Goal: Task Accomplishment & Management: Manage account settings

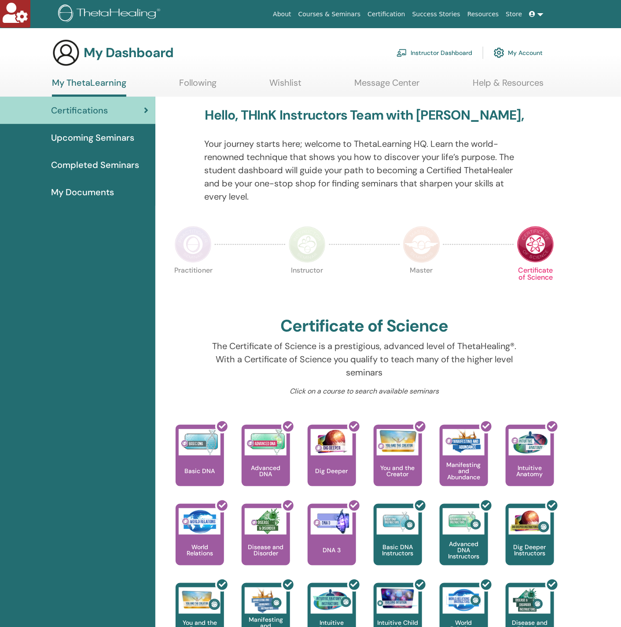
click at [447, 51] on link "Instructor Dashboard" at bounding box center [434, 52] width 76 height 19
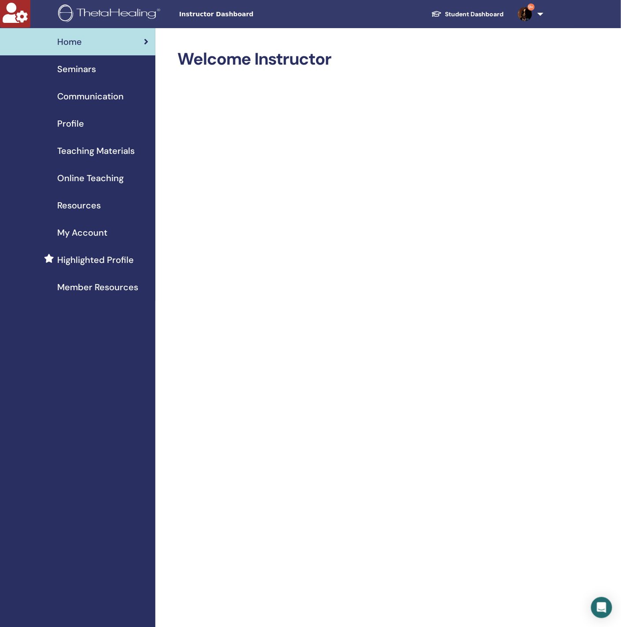
click at [80, 57] on link "Seminars" at bounding box center [77, 68] width 155 height 27
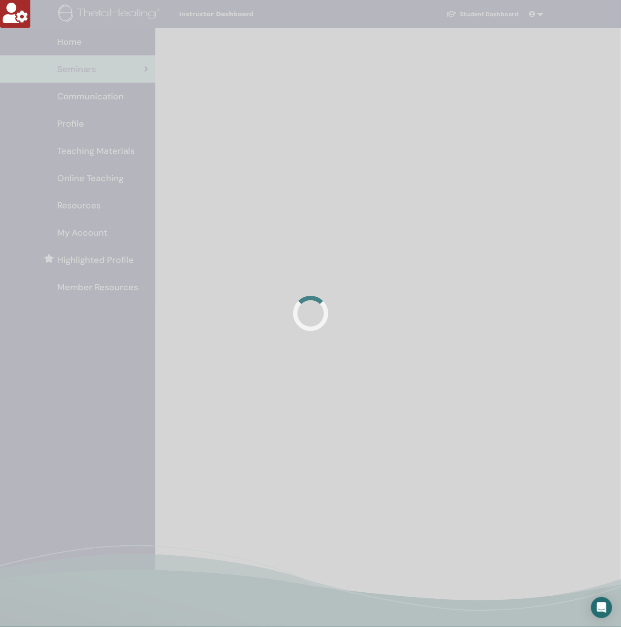
click at [80, 70] on div at bounding box center [310, 313] width 621 height 627
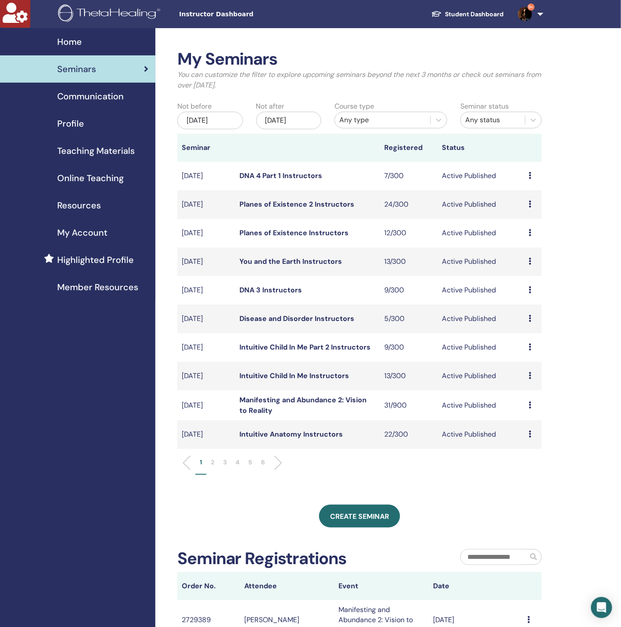
click at [309, 120] on div "Dec/23, 2025" at bounding box center [289, 121] width 66 height 18
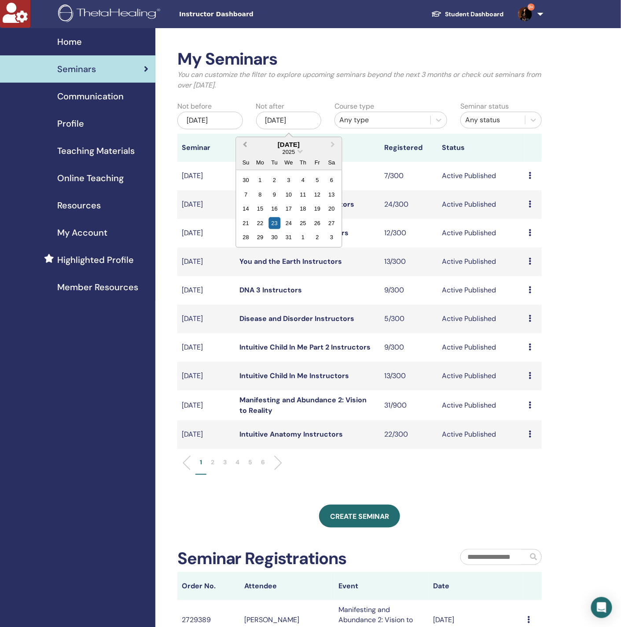
click at [248, 147] on button "Previous Month" at bounding box center [244, 145] width 14 height 14
click at [257, 235] on div "29" at bounding box center [260, 237] width 12 height 12
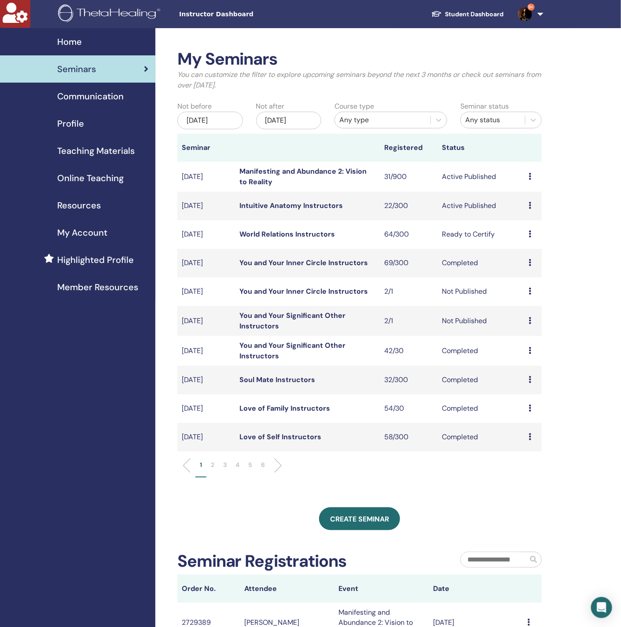
click at [262, 177] on td "Manifesting and Abundance 2: Vision to Reality" at bounding box center [307, 177] width 145 height 30
click at [251, 170] on link "Manifesting and Abundance 2: Vision to Reality" at bounding box center [302, 177] width 127 height 20
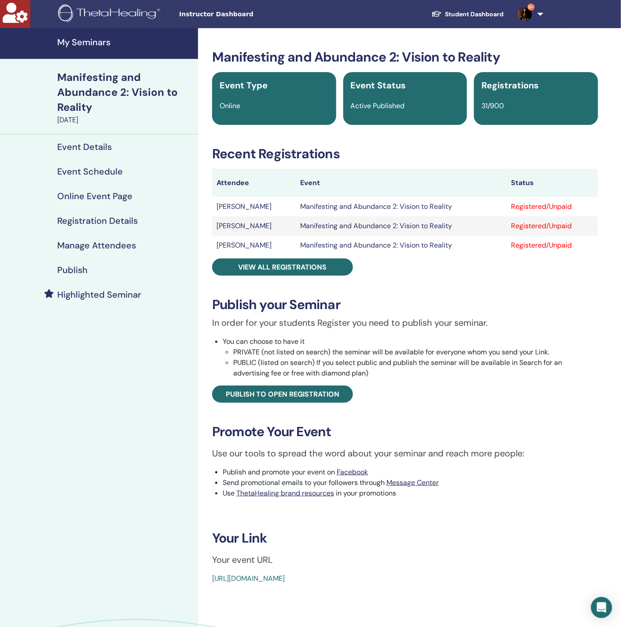
click at [124, 236] on link "Manage Attendees" at bounding box center [99, 245] width 198 height 25
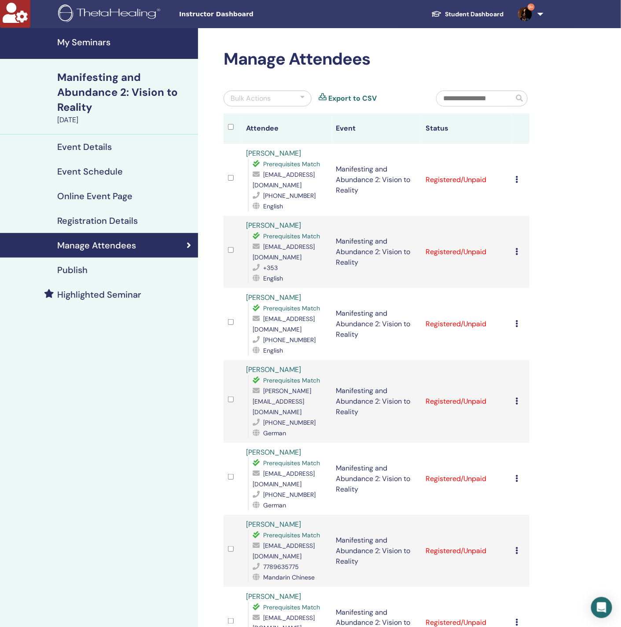
click at [296, 186] on span "[EMAIL_ADDRESS][DOMAIN_NAME]" at bounding box center [284, 180] width 62 height 18
copy span "[EMAIL_ADDRESS][DOMAIN_NAME]"
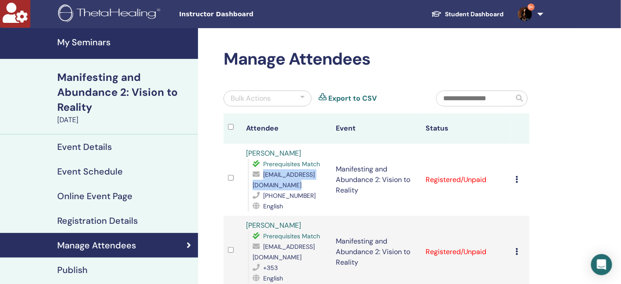
click at [281, 189] on span "[EMAIL_ADDRESS][DOMAIN_NAME]" at bounding box center [284, 180] width 62 height 18
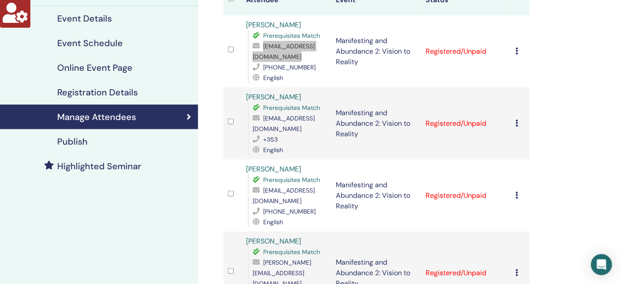
scroll to position [132, 0]
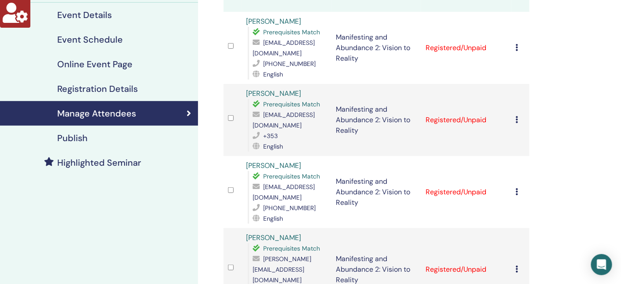
click at [285, 127] on span "[EMAIL_ADDRESS][DOMAIN_NAME]" at bounding box center [284, 120] width 62 height 18
copy span "[EMAIL_ADDRESS][DOMAIN_NAME]"
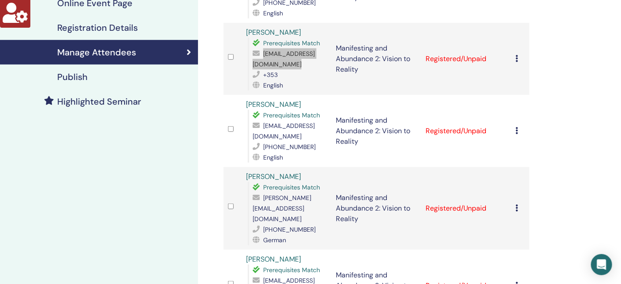
scroll to position [264, 0]
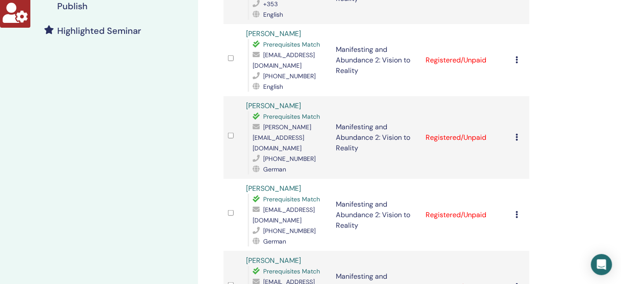
click at [283, 70] on span "[EMAIL_ADDRESS][DOMAIN_NAME]" at bounding box center [284, 60] width 62 height 18
copy span "[EMAIL_ADDRESS][DOMAIN_NAME]"
click at [292, 70] on span "[EMAIL_ADDRESS][DOMAIN_NAME]" at bounding box center [284, 60] width 62 height 18
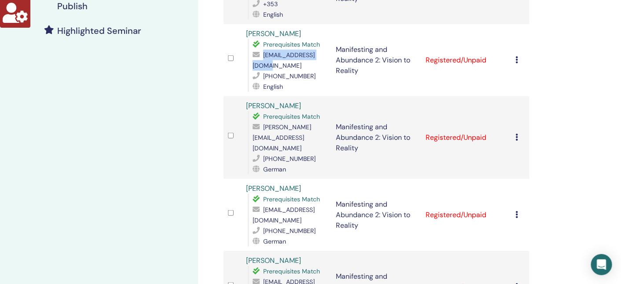
click at [292, 70] on span "[EMAIL_ADDRESS][DOMAIN_NAME]" at bounding box center [284, 60] width 62 height 18
click at [288, 134] on span "[PERSON_NAME][EMAIL_ADDRESS][DOMAIN_NAME]" at bounding box center [282, 137] width 59 height 29
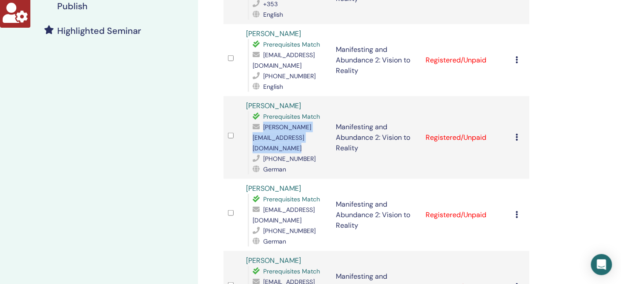
click at [288, 134] on span "[PERSON_NAME][EMAIL_ADDRESS][DOMAIN_NAME]" at bounding box center [282, 137] width 59 height 29
copy span "[PERSON_NAME][EMAIL_ADDRESS][DOMAIN_NAME]"
click at [296, 155] on span "[PHONE_NUMBER]" at bounding box center [289, 159] width 52 height 8
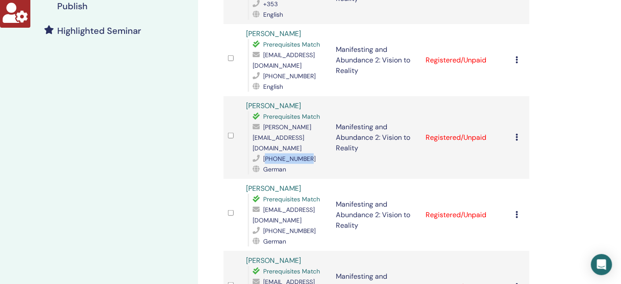
click at [296, 155] on span "[PHONE_NUMBER]" at bounding box center [289, 159] width 52 height 8
copy span "491733837069"
click at [281, 136] on span "[PERSON_NAME][EMAIL_ADDRESS][DOMAIN_NAME]" at bounding box center [282, 137] width 59 height 29
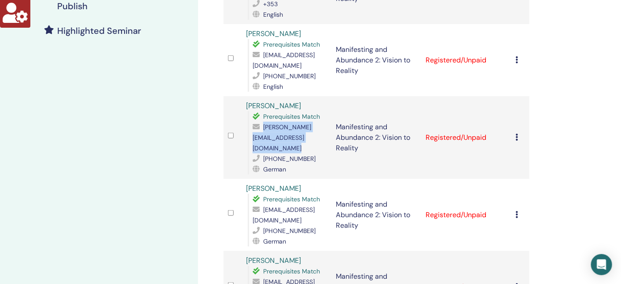
click at [281, 136] on span "[PERSON_NAME][EMAIL_ADDRESS][DOMAIN_NAME]" at bounding box center [282, 137] width 59 height 29
copy span "[PERSON_NAME][EMAIL_ADDRESS][DOMAIN_NAME]"
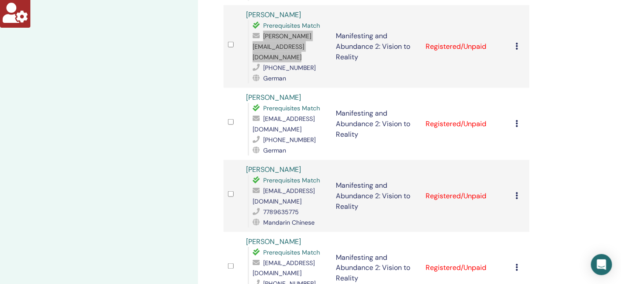
scroll to position [396, 0]
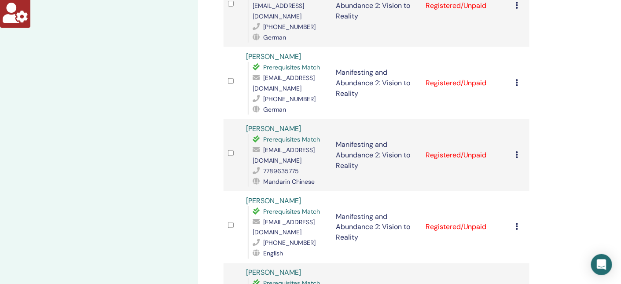
click at [302, 81] on span "[EMAIL_ADDRESS][DOMAIN_NAME]" at bounding box center [284, 83] width 62 height 18
copy span "[EMAIL_ADDRESS][DOMAIN_NAME]"
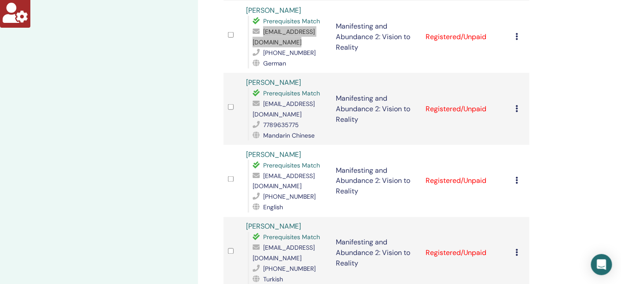
scroll to position [462, 0]
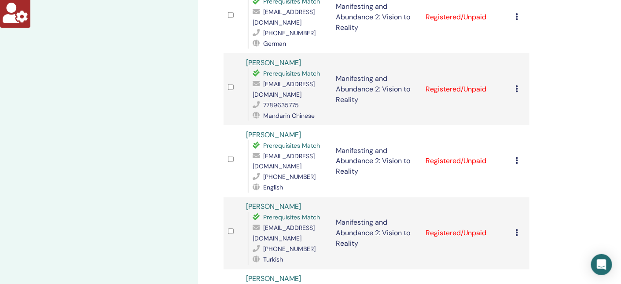
click at [290, 80] on span "[EMAIL_ADDRESS][DOMAIN_NAME]" at bounding box center [284, 89] width 62 height 18
copy span "[EMAIL_ADDRESS][DOMAIN_NAME]"
click at [278, 101] on span "7789635775" at bounding box center [281, 105] width 36 height 8
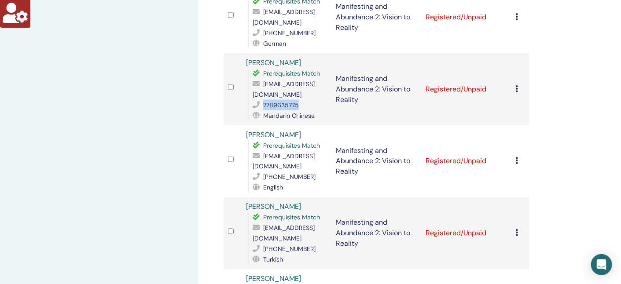
click at [278, 101] on span "7789635775" at bounding box center [281, 105] width 36 height 8
copy span "7789635775"
click at [292, 80] on span "[EMAIL_ADDRESS][DOMAIN_NAME]" at bounding box center [284, 89] width 62 height 18
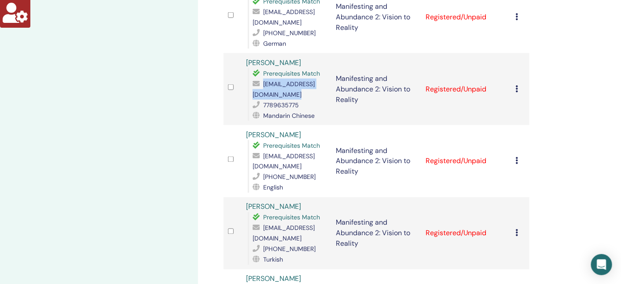
copy span "[EMAIL_ADDRESS][DOMAIN_NAME]"
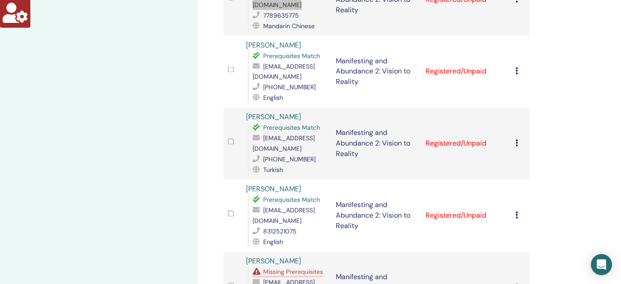
scroll to position [528, 0]
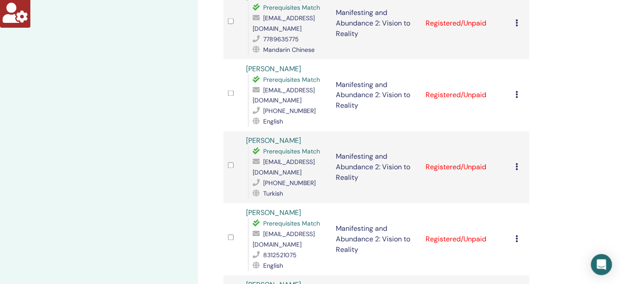
click at [290, 86] on span "[EMAIL_ADDRESS][DOMAIN_NAME]" at bounding box center [284, 95] width 62 height 18
click at [290, 158] on span "[EMAIL_ADDRESS][DOMAIN_NAME]" at bounding box center [284, 167] width 62 height 18
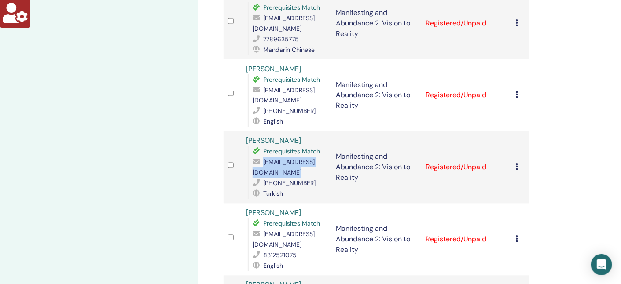
click at [290, 158] on span "[EMAIL_ADDRESS][DOMAIN_NAME]" at bounding box center [284, 167] width 62 height 18
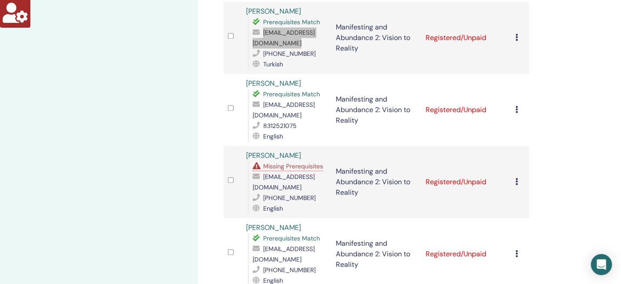
scroll to position [660, 0]
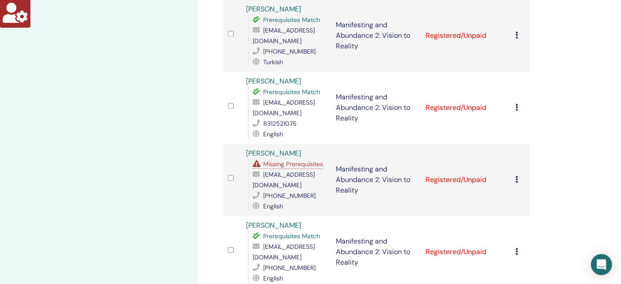
click at [293, 99] on span "[EMAIL_ADDRESS][DOMAIN_NAME]" at bounding box center [284, 108] width 62 height 18
click at [294, 159] on div "Missing Prerequisites" at bounding box center [288, 164] width 70 height 10
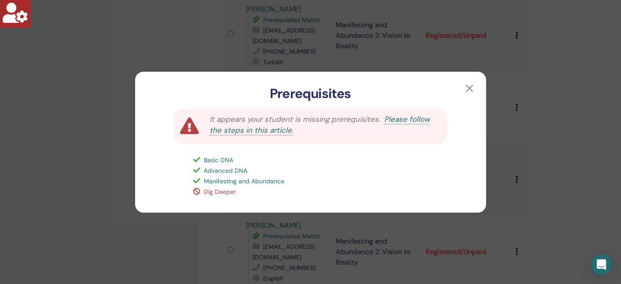
click at [96, 173] on div "Prerequisites It appears your student is missing prerequisites. Please follow t…" at bounding box center [310, 142] width 621 height 284
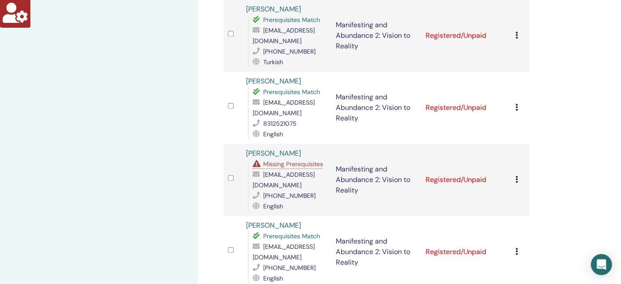
click at [299, 171] on span "[EMAIL_ADDRESS][DOMAIN_NAME]" at bounding box center [284, 180] width 62 height 18
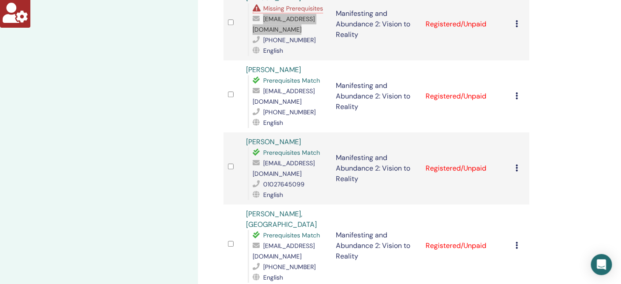
scroll to position [792, 0]
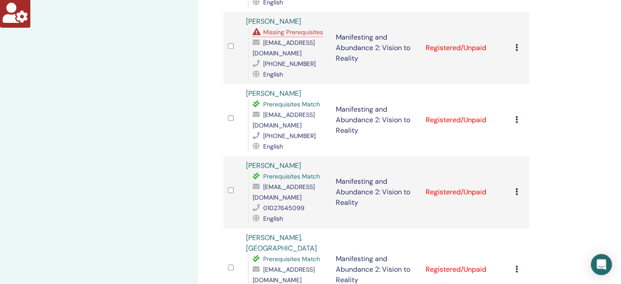
click at [292, 111] on span "[EMAIL_ADDRESS][DOMAIN_NAME]" at bounding box center [284, 120] width 62 height 18
click at [290, 111] on span "[EMAIL_ADDRESS][DOMAIN_NAME]" at bounding box center [284, 120] width 62 height 18
click at [284, 111] on span "[EMAIL_ADDRESS][DOMAIN_NAME]" at bounding box center [284, 120] width 62 height 18
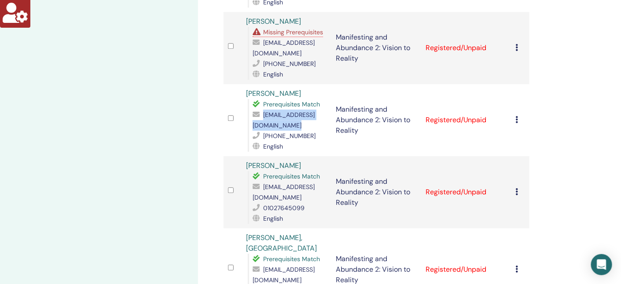
click at [284, 111] on span "[EMAIL_ADDRESS][DOMAIN_NAME]" at bounding box center [284, 120] width 62 height 18
click at [290, 183] on span "[EMAIL_ADDRESS][DOMAIN_NAME]" at bounding box center [284, 192] width 62 height 18
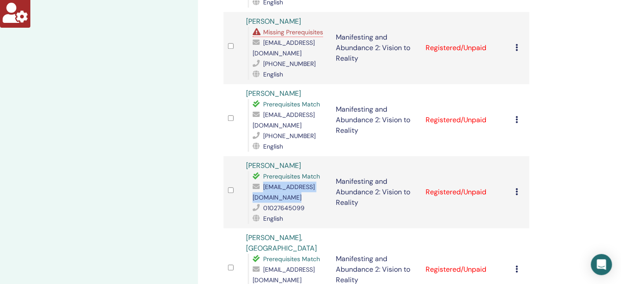
click at [290, 183] on span "[EMAIL_ADDRESS][DOMAIN_NAME]" at bounding box center [284, 192] width 62 height 18
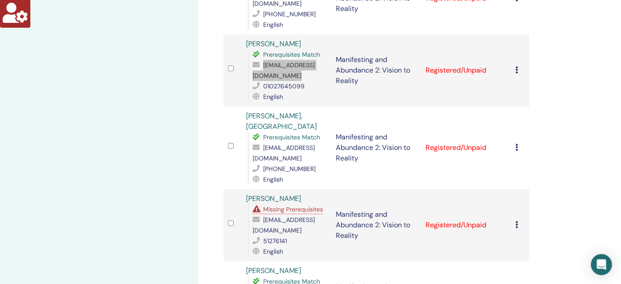
scroll to position [924, 0]
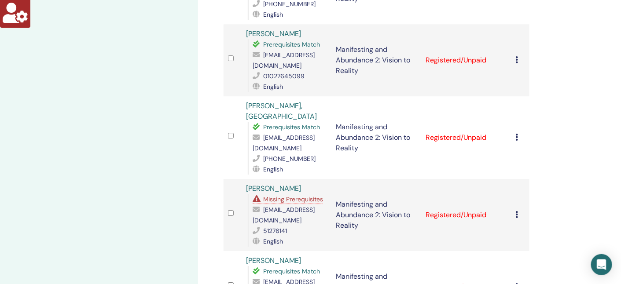
click at [284, 134] on span "[EMAIL_ADDRESS][DOMAIN_NAME]" at bounding box center [284, 143] width 62 height 18
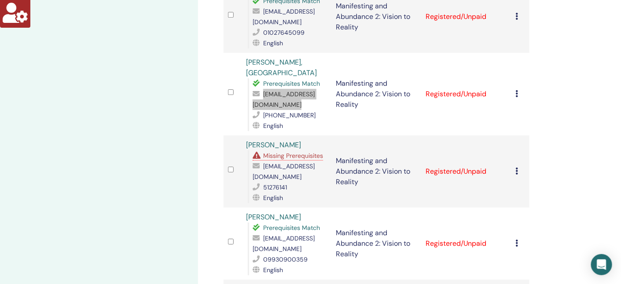
scroll to position [990, 0]
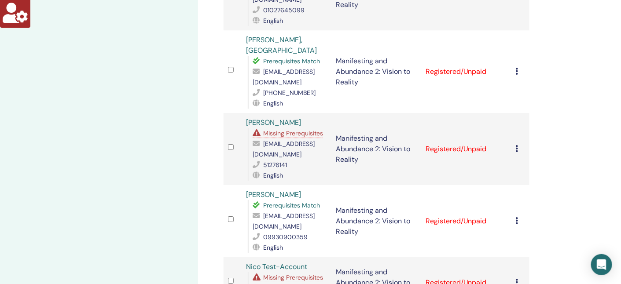
click at [292, 129] on span "Missing Prerequisites" at bounding box center [293, 133] width 60 height 8
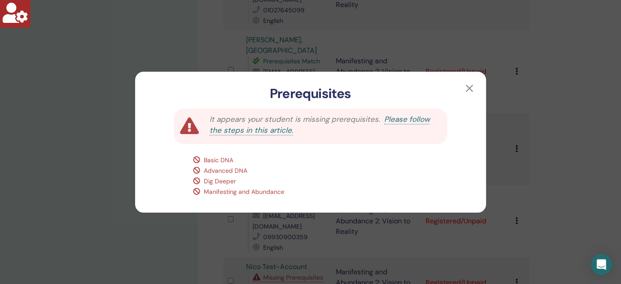
click at [102, 139] on div "Prerequisites It appears your student is missing prerequisites. Please follow t…" at bounding box center [310, 142] width 621 height 284
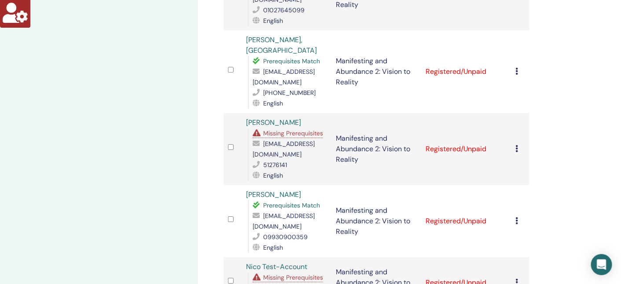
click at [518, 145] on icon at bounding box center [517, 148] width 3 height 7
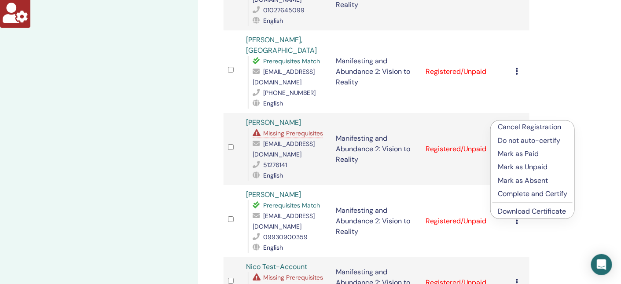
drag, startPoint x: 139, startPoint y: 167, endPoint x: 143, endPoint y: 163, distance: 5.3
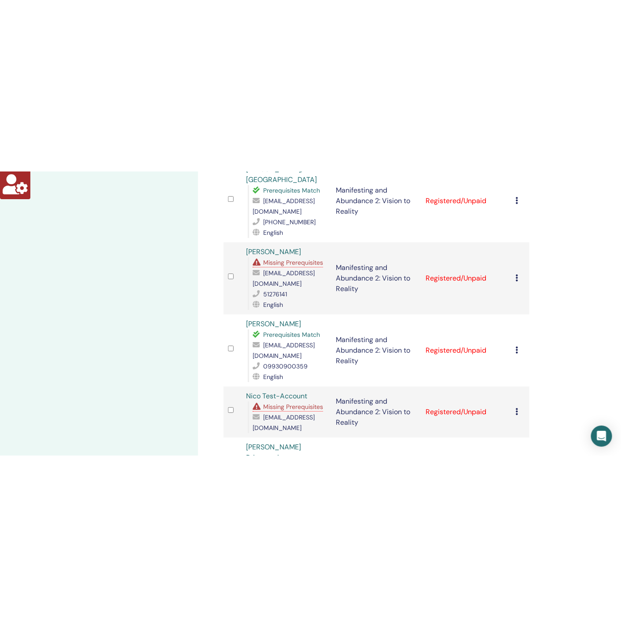
scroll to position [1056, 0]
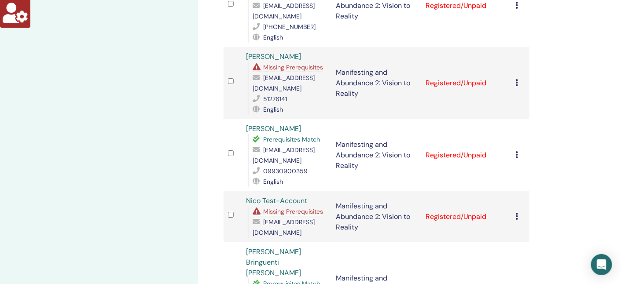
click at [296, 146] on span "[EMAIL_ADDRESS][DOMAIN_NAME]" at bounding box center [284, 155] width 62 height 18
click at [295, 146] on span "[EMAIL_ADDRESS][DOMAIN_NAME]" at bounding box center [284, 155] width 62 height 18
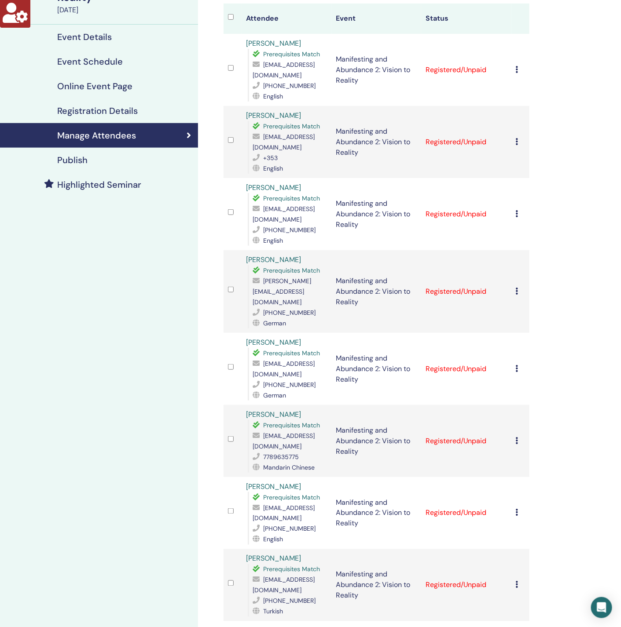
scroll to position [0, 0]
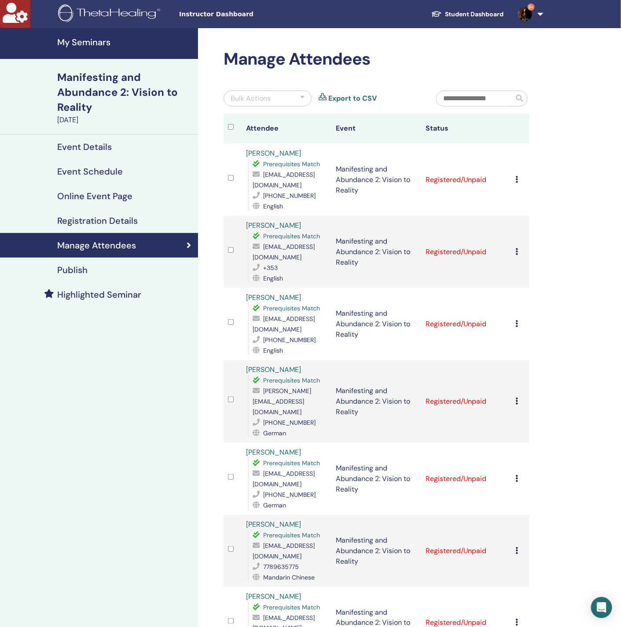
click at [93, 154] on link "Event Details" at bounding box center [99, 147] width 198 height 25
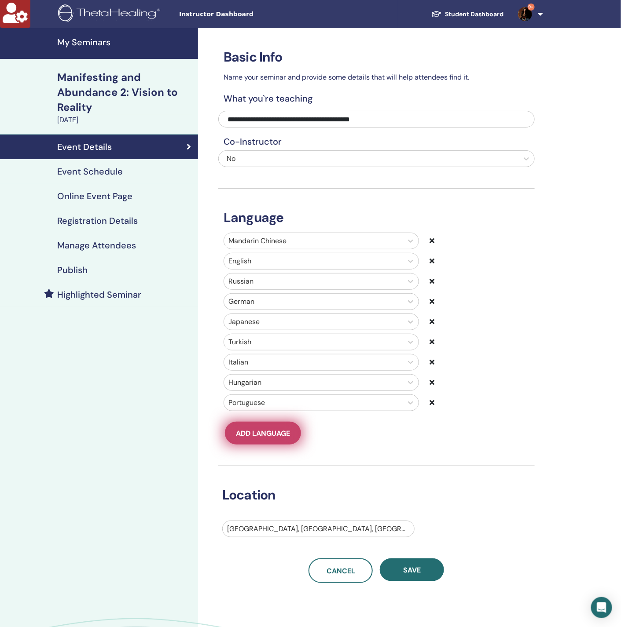
click at [252, 436] on span "Add language" at bounding box center [263, 433] width 54 height 9
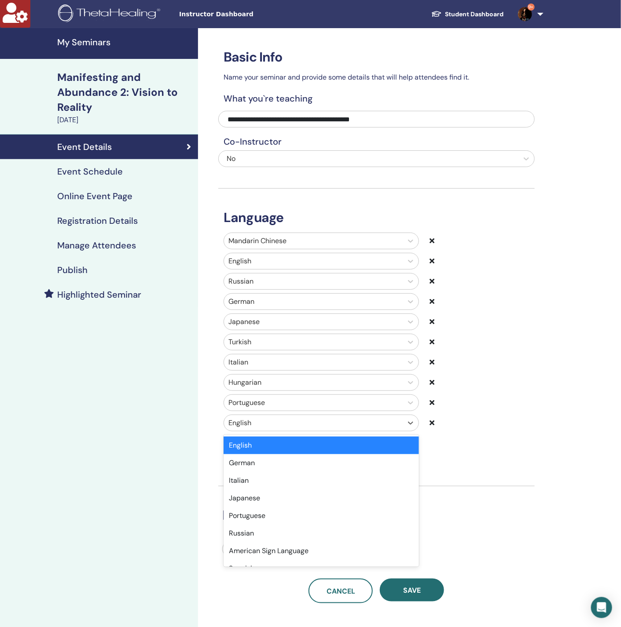
click at [241, 426] on div at bounding box center [313, 423] width 170 height 12
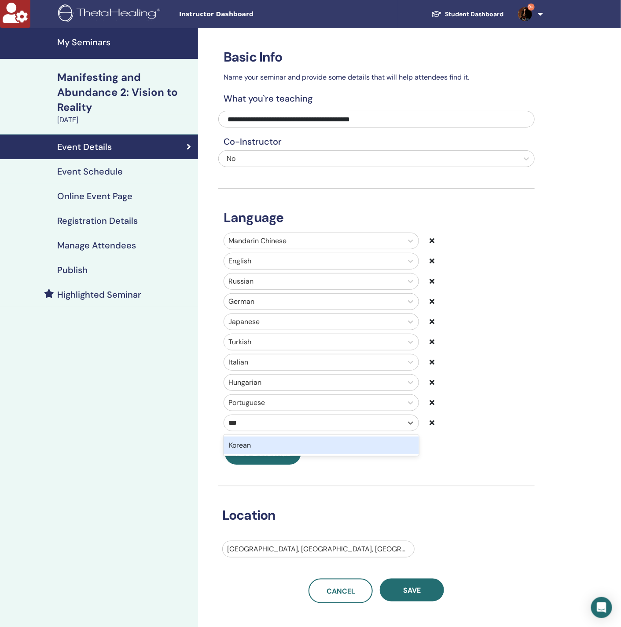
type input "****"
click at [304, 455] on div "Korean" at bounding box center [321, 446] width 195 height 18
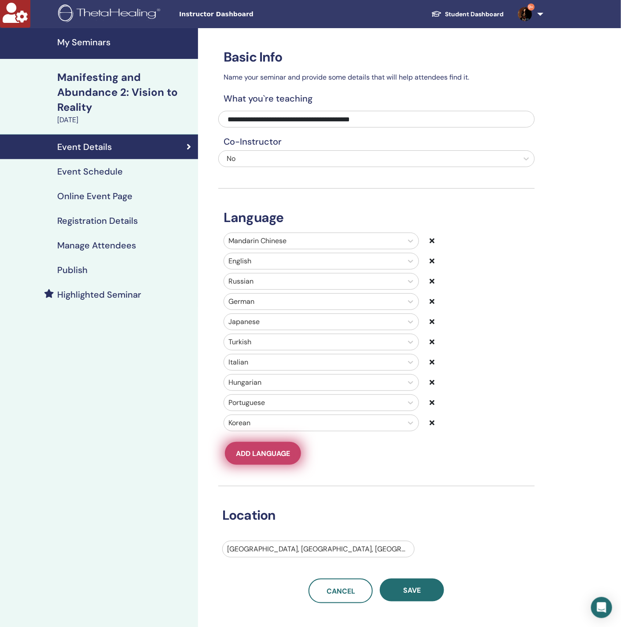
click at [255, 453] on button "Add language" at bounding box center [263, 453] width 76 height 23
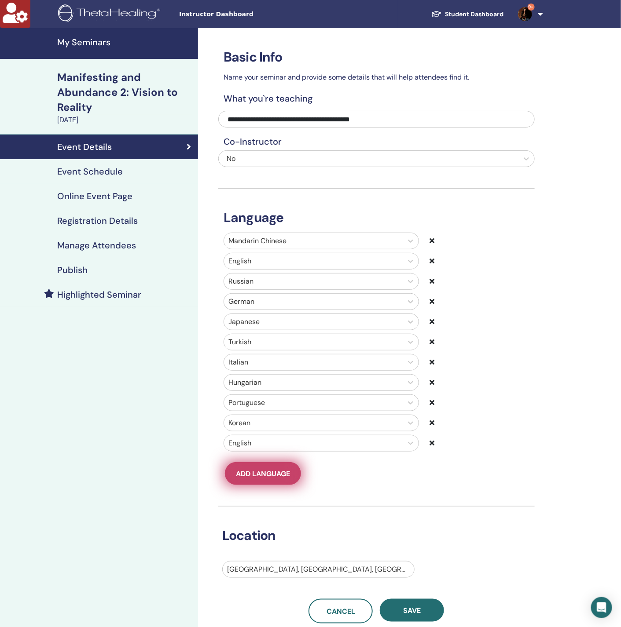
click at [255, 450] on div at bounding box center [313, 443] width 170 height 12
type input "****"
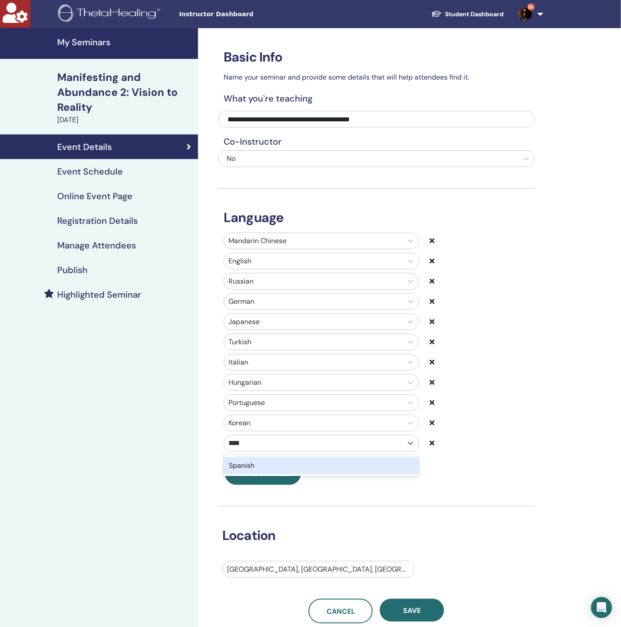
click at [262, 468] on div "Spanish" at bounding box center [321, 466] width 195 height 18
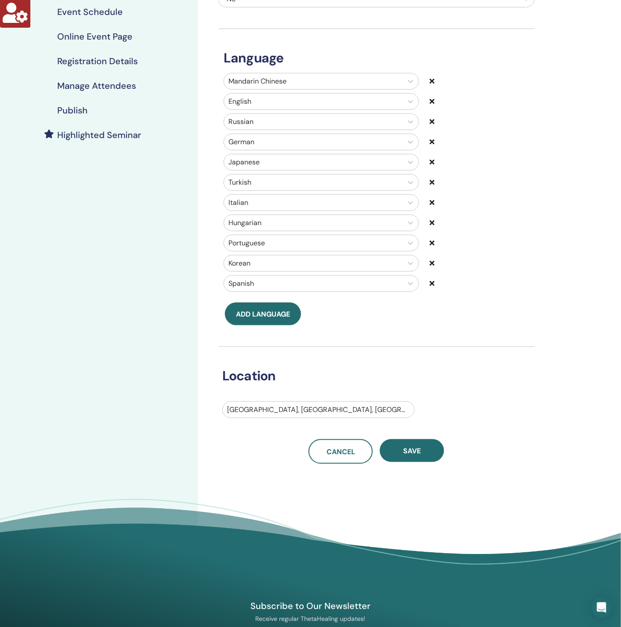
scroll to position [198, 0]
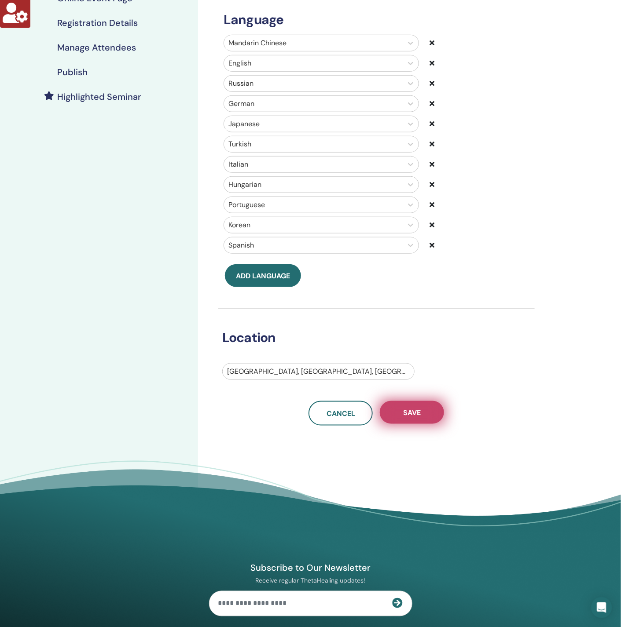
click at [411, 418] on span "Save" at bounding box center [412, 412] width 18 height 9
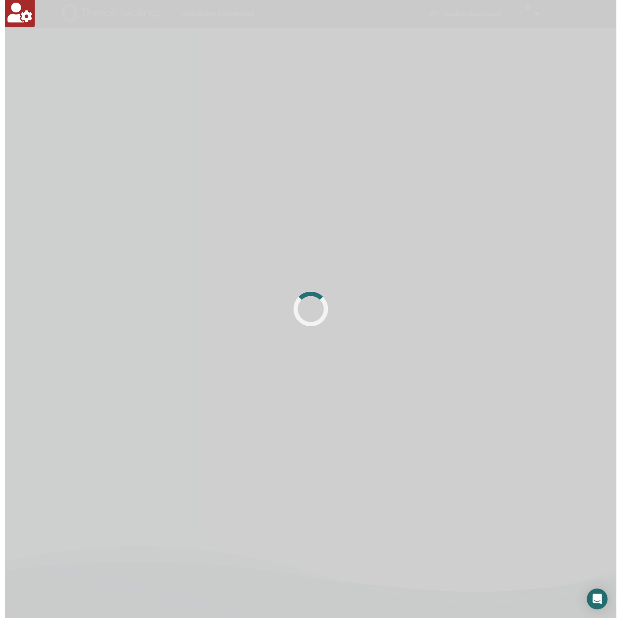
scroll to position [198, 0]
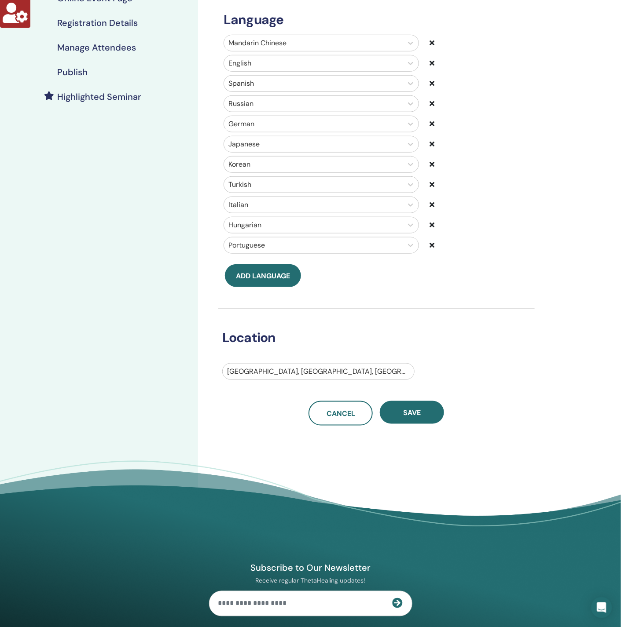
click at [112, 97] on h4 "Highlighted Seminar" at bounding box center [99, 97] width 84 height 11
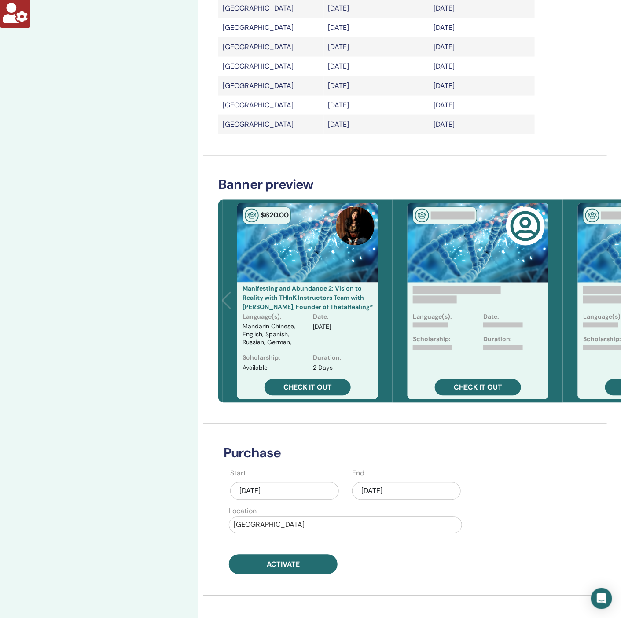
scroll to position [660, 0]
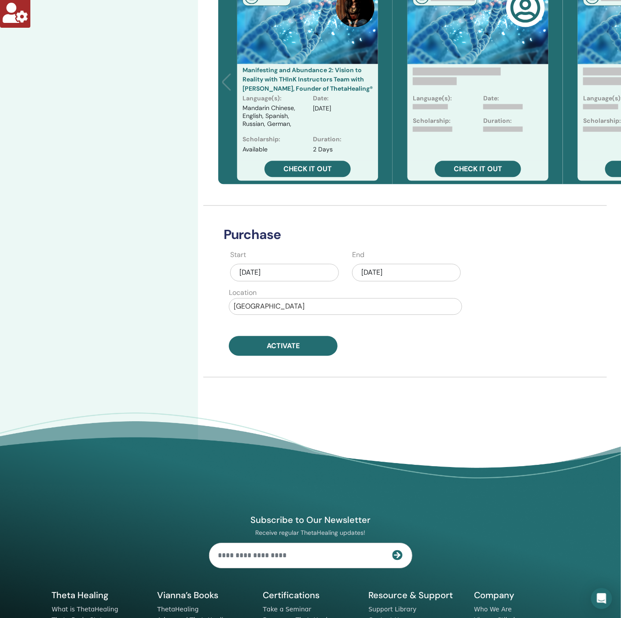
click at [279, 300] on div at bounding box center [346, 306] width 224 height 12
type input "******"
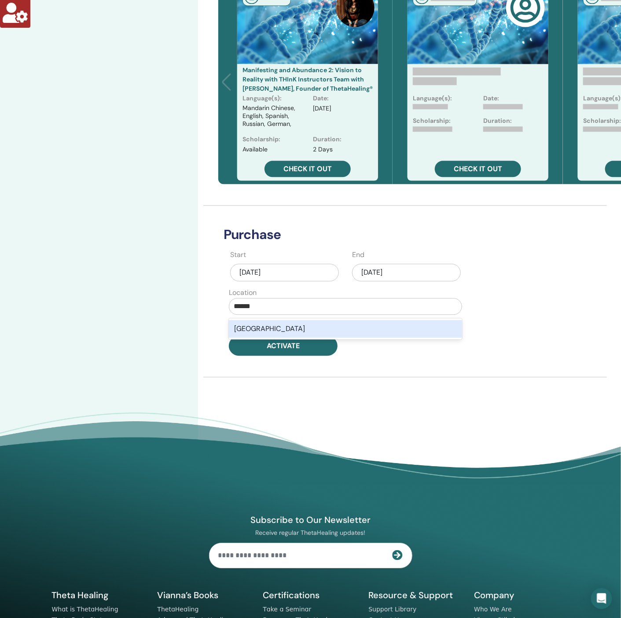
click at [277, 320] on div "[GEOGRAPHIC_DATA]" at bounding box center [345, 329] width 233 height 18
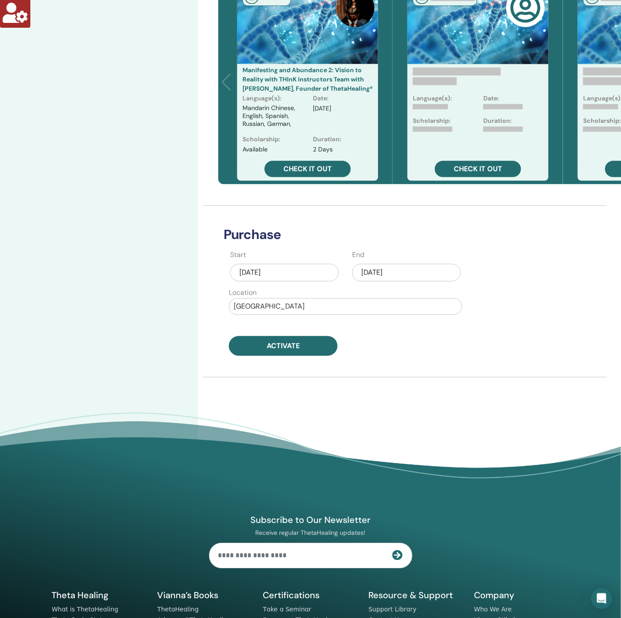
click at [440, 264] on div "Sep/23, 2025" at bounding box center [406, 273] width 109 height 18
click at [438, 365] on div "26" at bounding box center [435, 371] width 12 height 12
click at [323, 338] on button "Activate" at bounding box center [283, 346] width 109 height 20
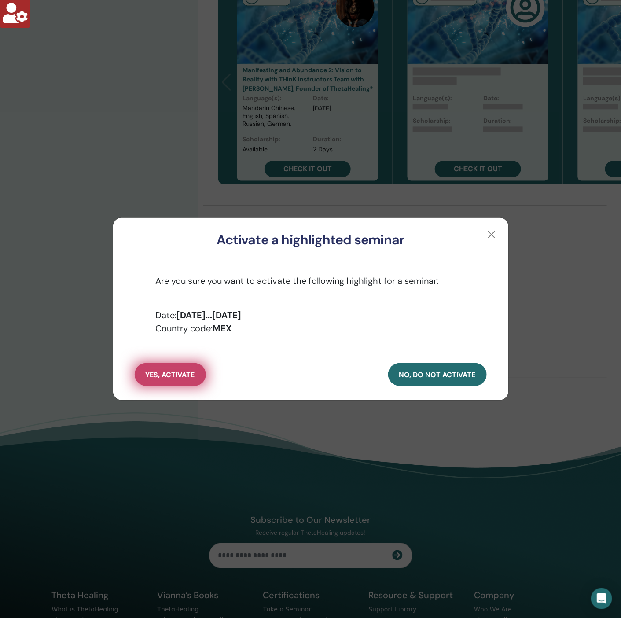
click at [165, 371] on span "yes, activate" at bounding box center [170, 374] width 49 height 9
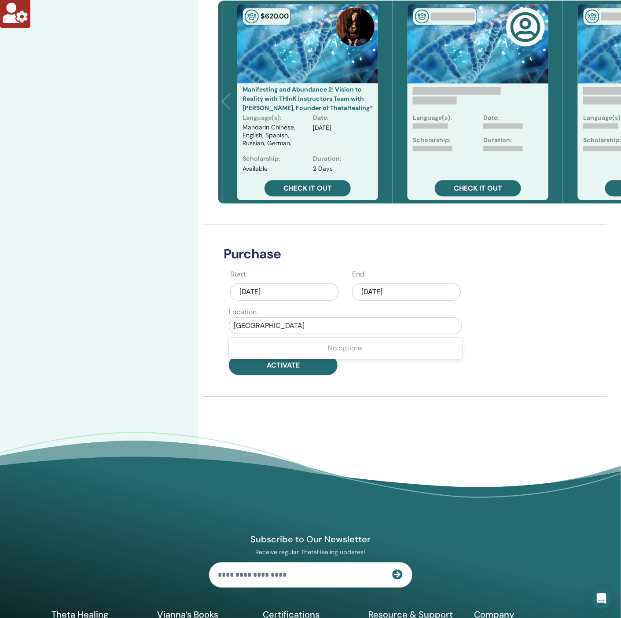
click at [285, 319] on div at bounding box center [346, 325] width 224 height 12
type input "*****"
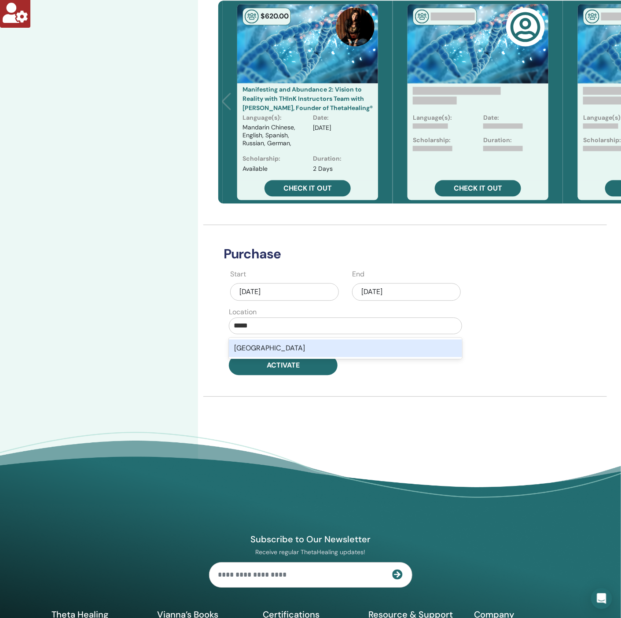
click at [274, 339] on div "Spain" at bounding box center [345, 348] width 233 height 18
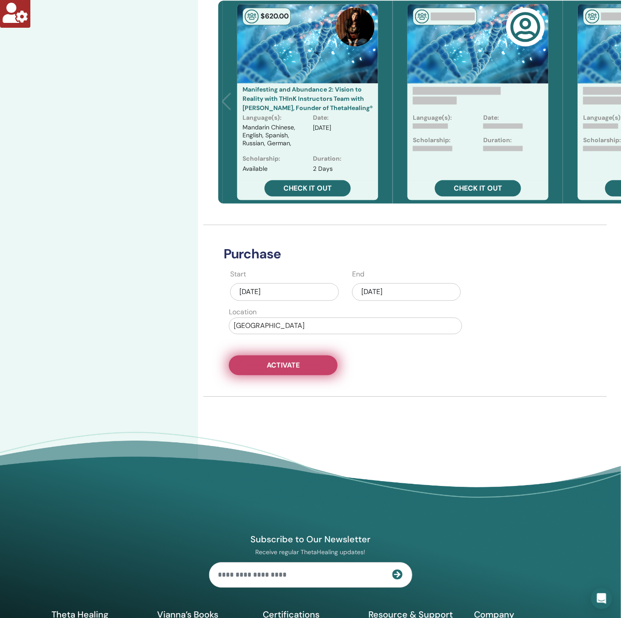
click at [279, 360] on span "Activate" at bounding box center [283, 364] width 33 height 9
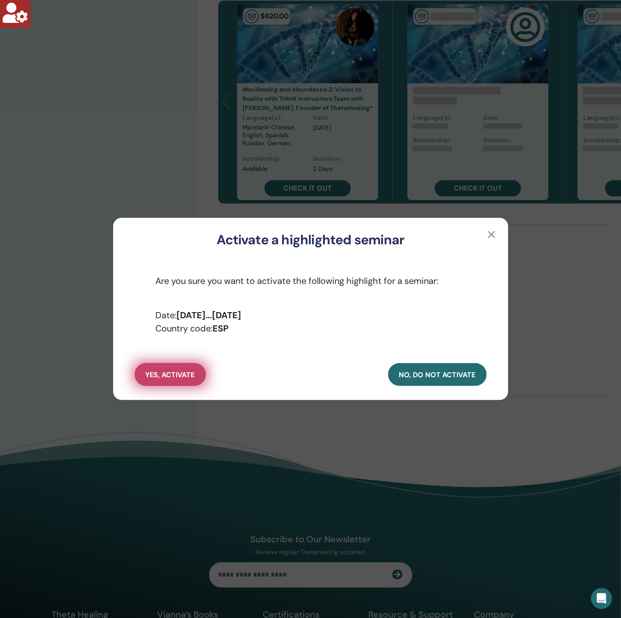
click at [148, 373] on span "yes, activate" at bounding box center [170, 374] width 49 height 9
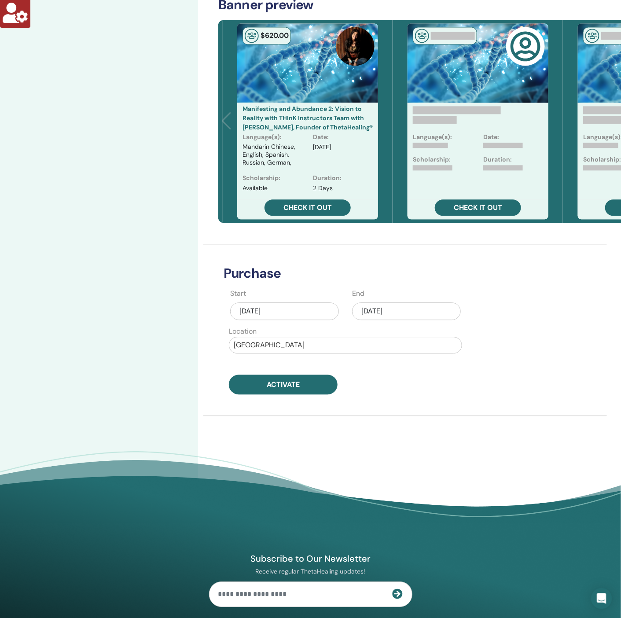
click at [271, 326] on div "Location Spain" at bounding box center [345, 339] width 233 height 27
click at [266, 339] on div at bounding box center [346, 345] width 224 height 12
type input "******"
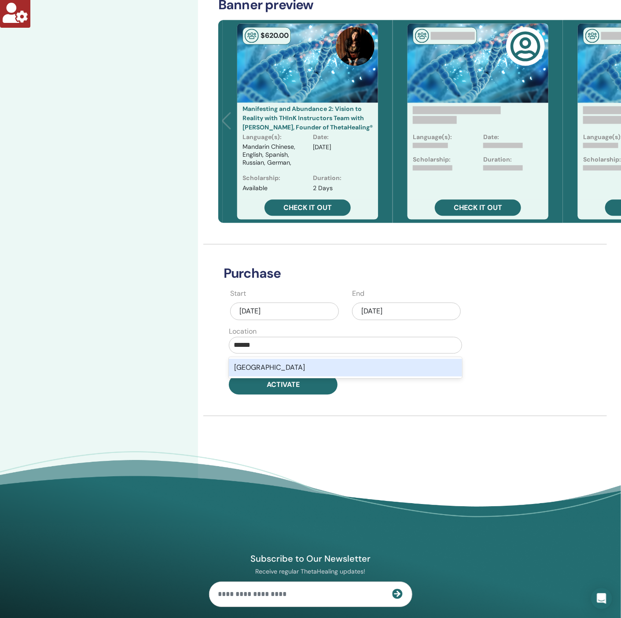
click at [249, 359] on div "Argentina" at bounding box center [345, 368] width 233 height 18
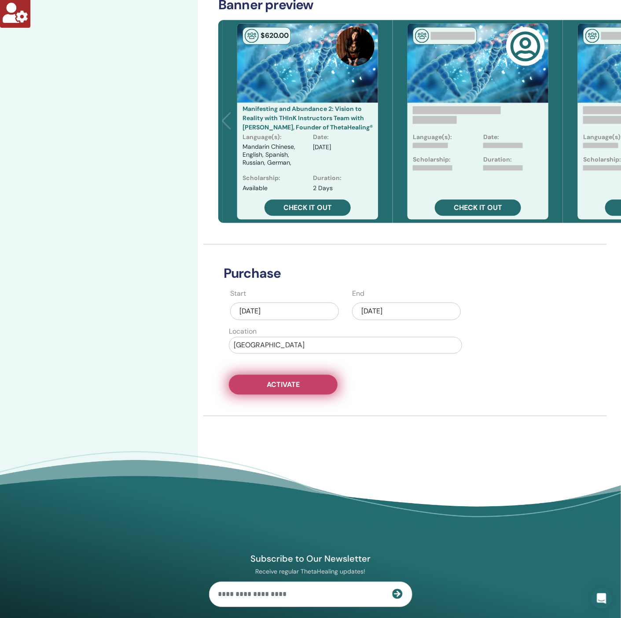
click at [258, 374] on button "Activate" at bounding box center [283, 384] width 109 height 20
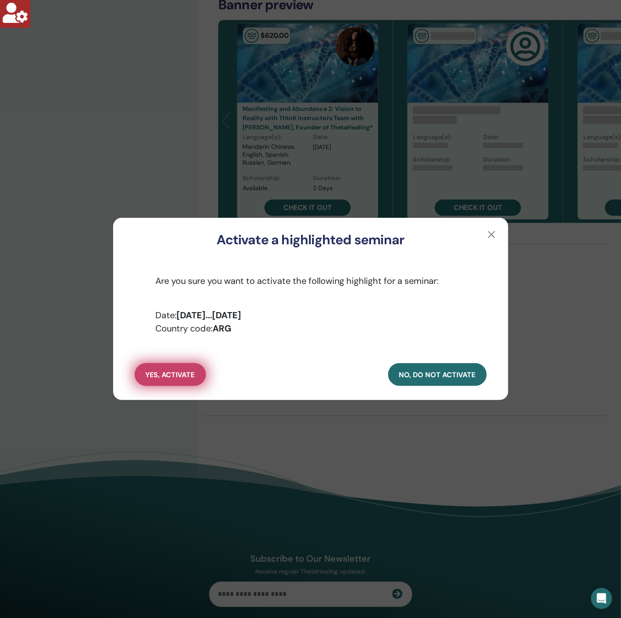
click at [183, 377] on span "yes, activate" at bounding box center [170, 374] width 49 height 9
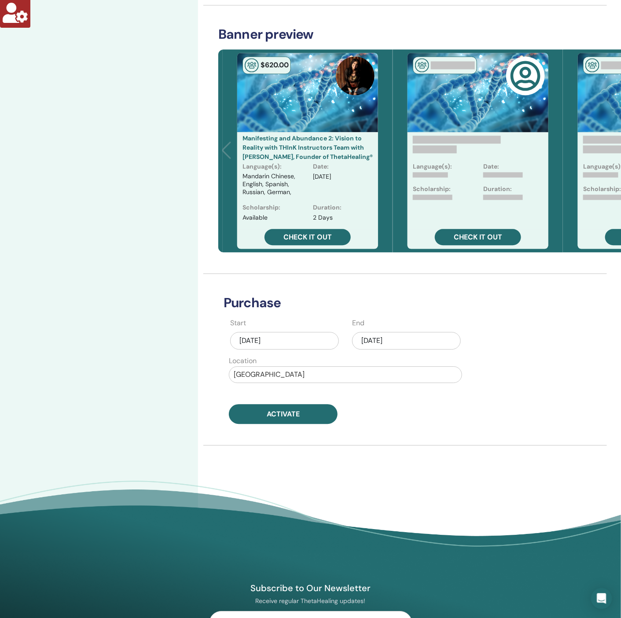
scroll to position [726, 0]
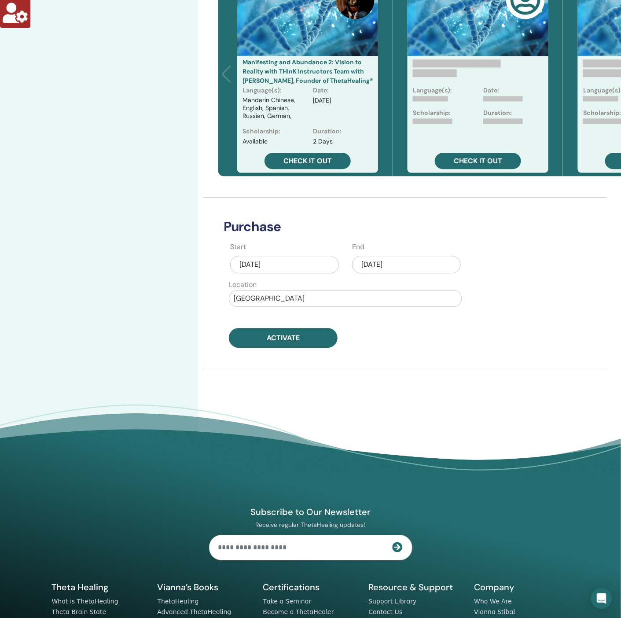
click at [273, 292] on div at bounding box center [346, 298] width 224 height 12
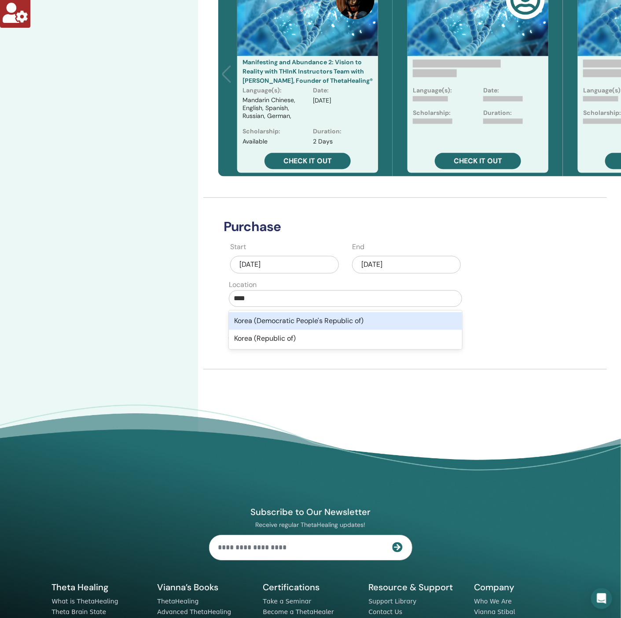
type input "*****"
click at [309, 312] on div "Korea (Democratic People's Republic of)" at bounding box center [345, 321] width 233 height 18
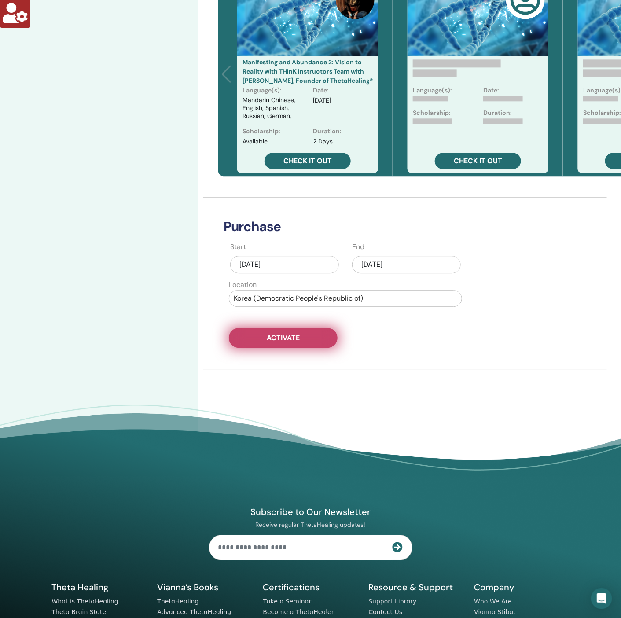
click at [300, 333] on span "Activate" at bounding box center [283, 337] width 33 height 9
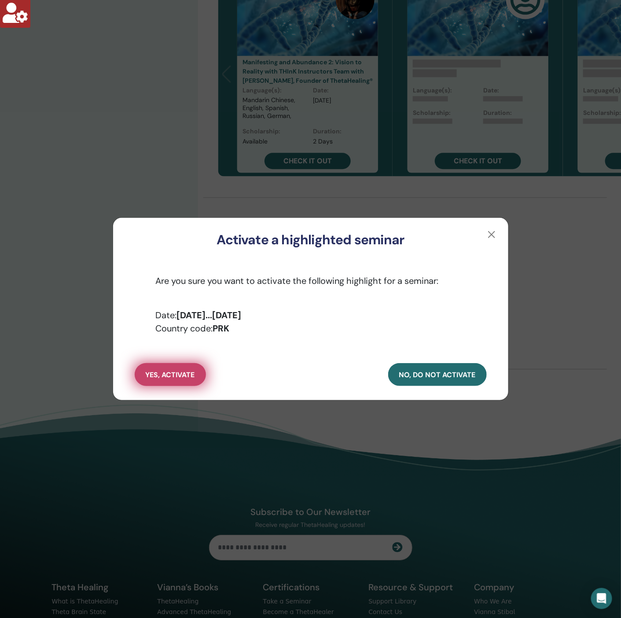
click at [165, 370] on span "yes, activate" at bounding box center [170, 374] width 49 height 9
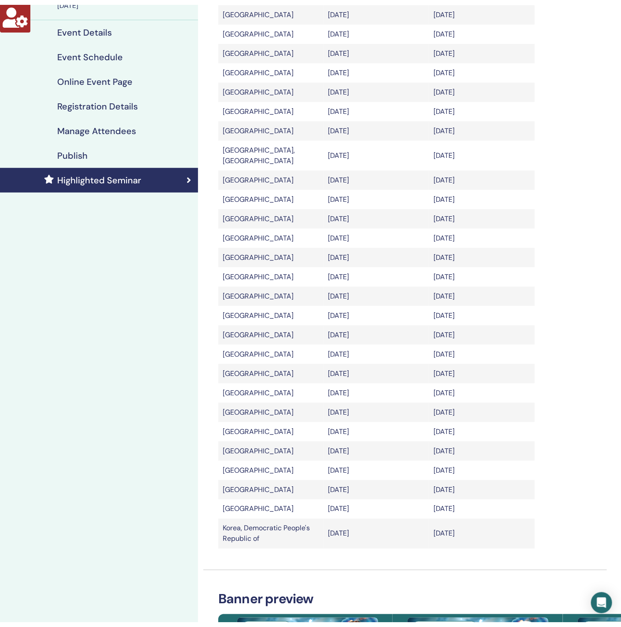
scroll to position [0, 0]
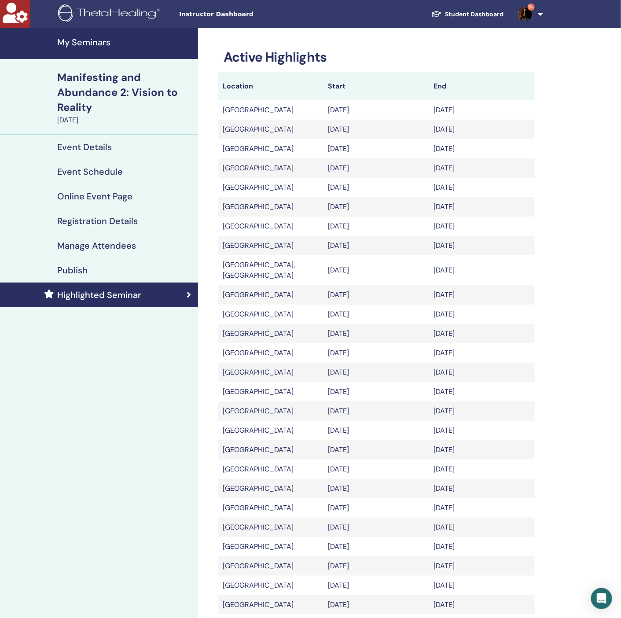
click at [115, 242] on h4 "Manage Attendees" at bounding box center [96, 245] width 79 height 11
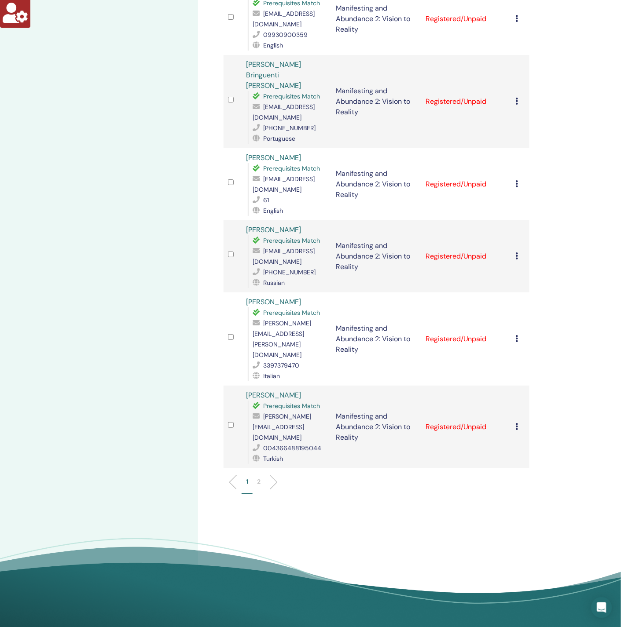
scroll to position [1298, 0]
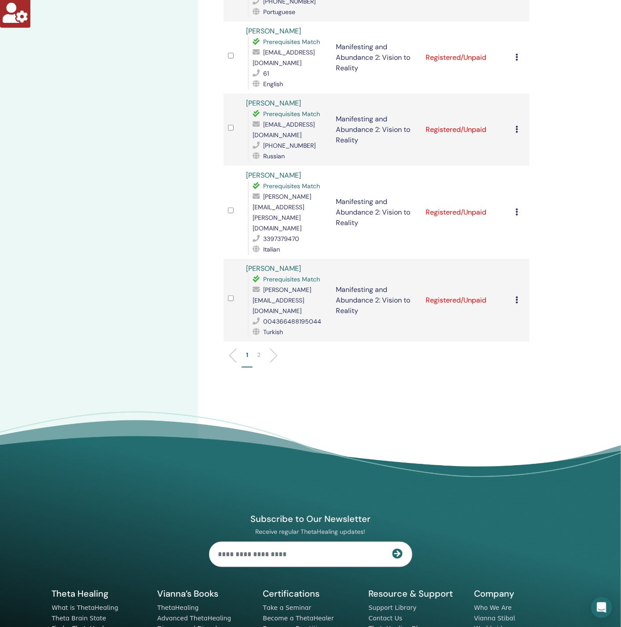
click at [259, 351] on p "2" at bounding box center [259, 355] width 4 height 9
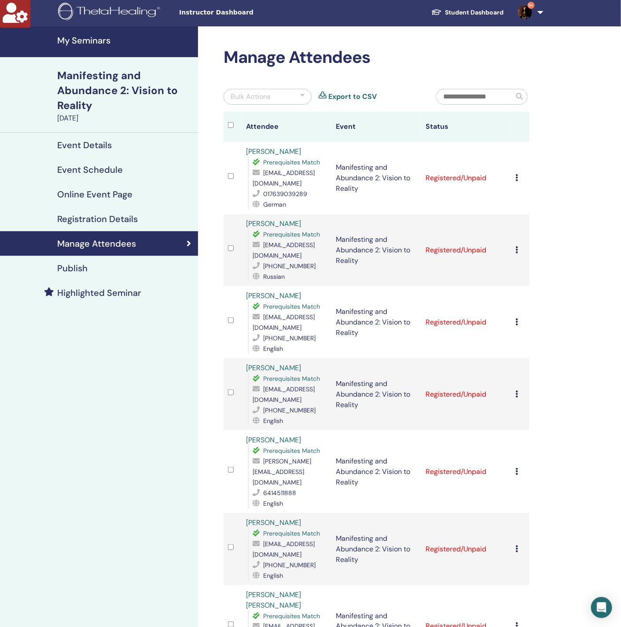
scroll to position [0, 0]
